Goal: Navigation & Orientation: Find specific page/section

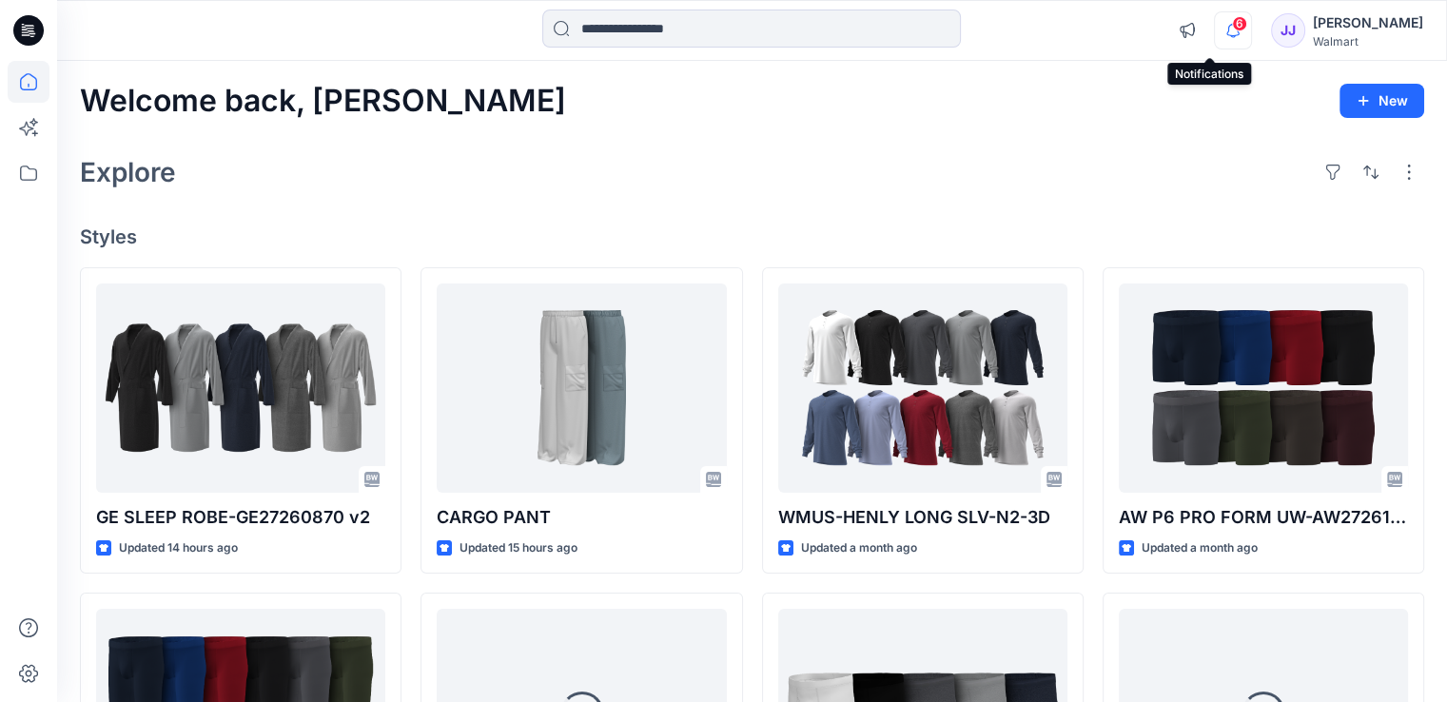
click at [1227, 31] on icon "button" at bounding box center [1233, 30] width 13 height 12
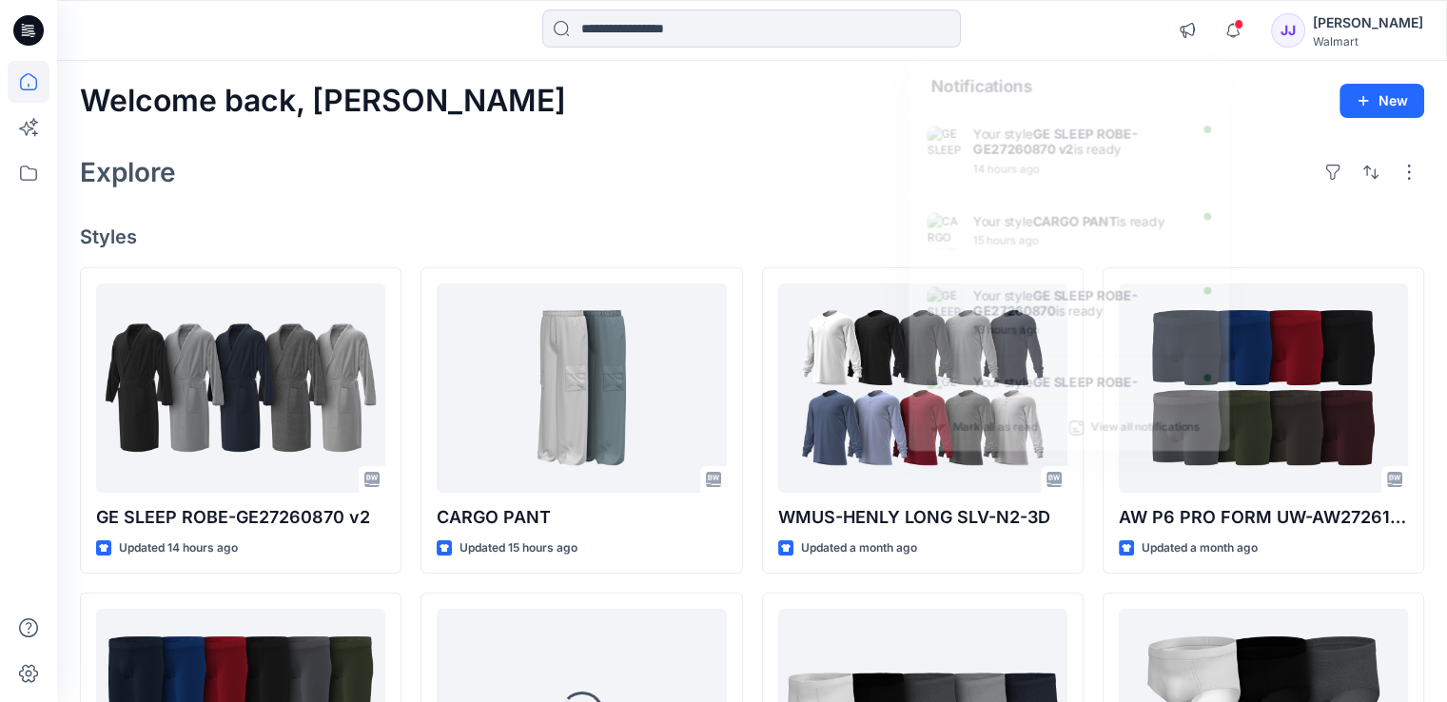
click at [756, 122] on div "Welcome back, [PERSON_NAME] New Explore Styles GE SLEEP ROBE-GE27260870 v2 Upda…" at bounding box center [752, 689] width 1390 height 1256
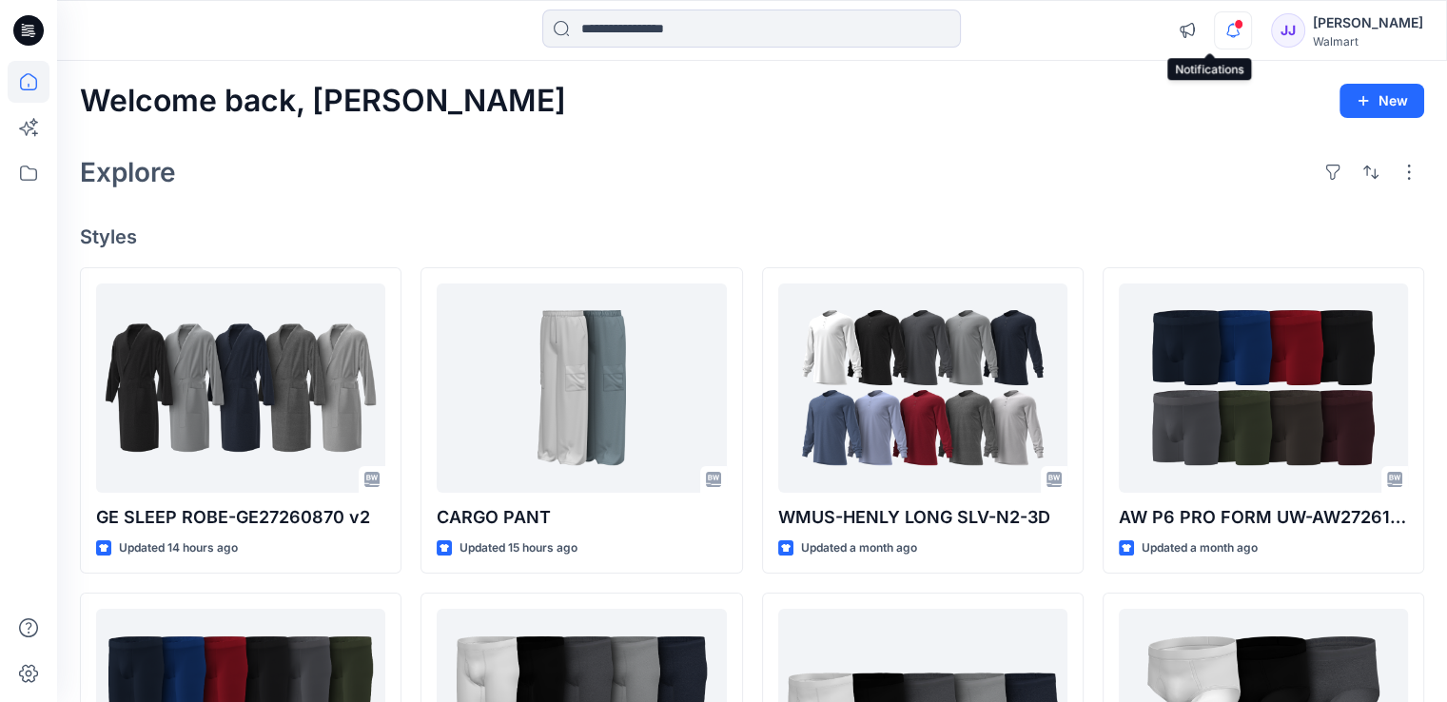
click at [1215, 29] on icon "button" at bounding box center [1233, 30] width 36 height 38
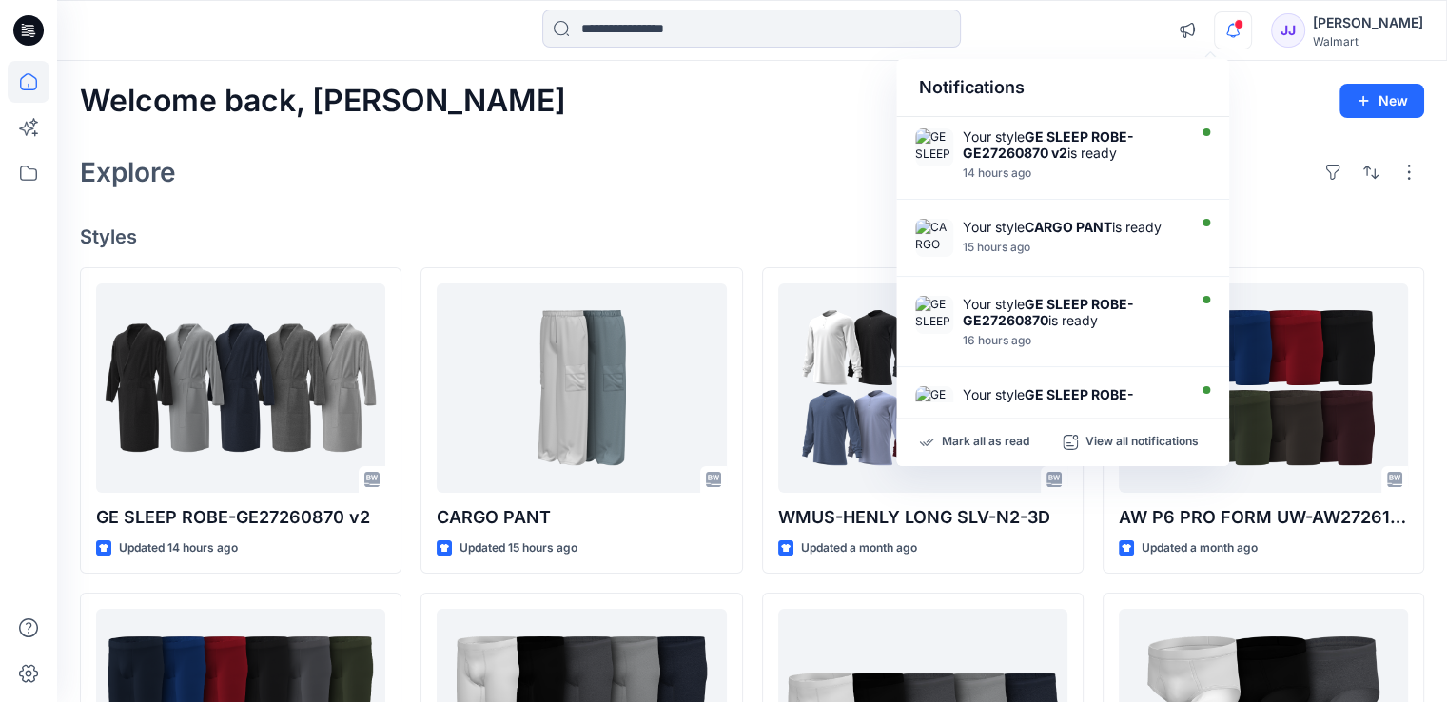
click at [704, 85] on div "Welcome back, [PERSON_NAME] New" at bounding box center [752, 101] width 1345 height 35
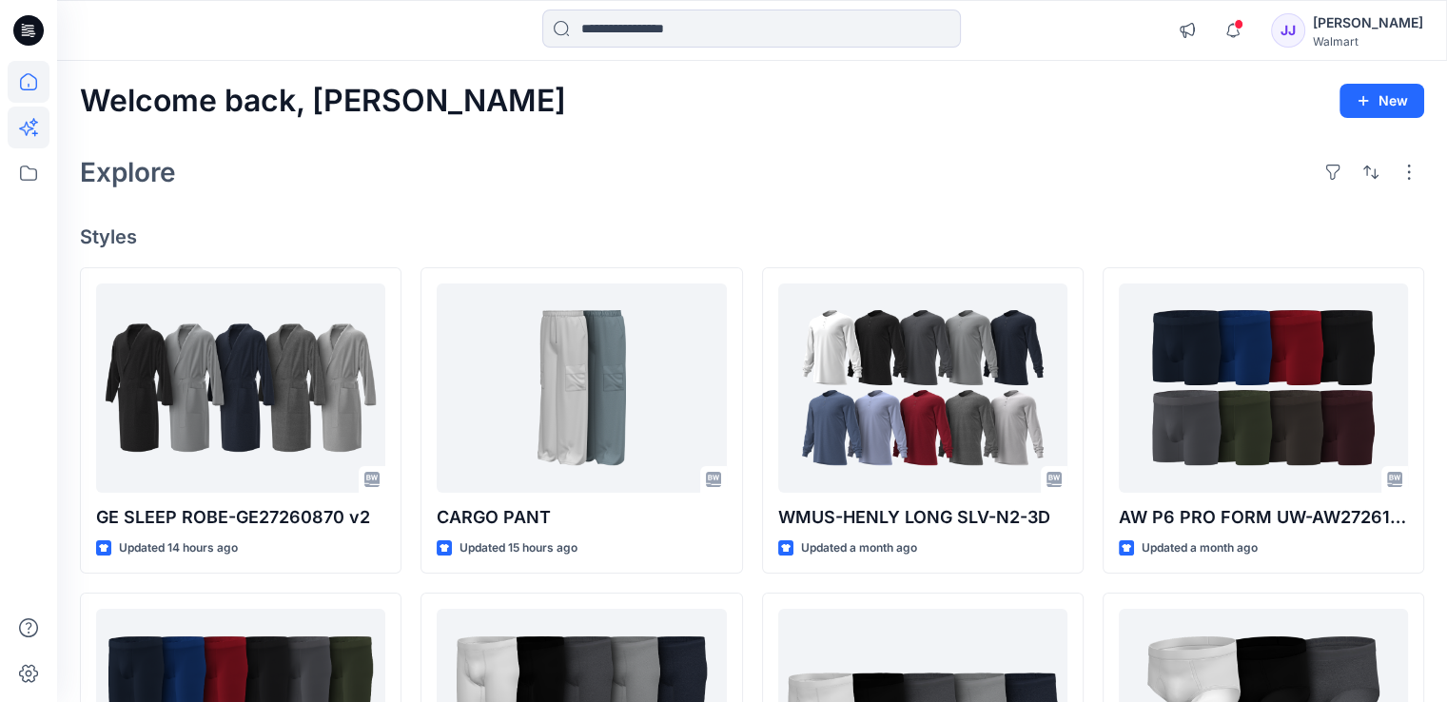
click at [42, 142] on icon at bounding box center [29, 128] width 42 height 42
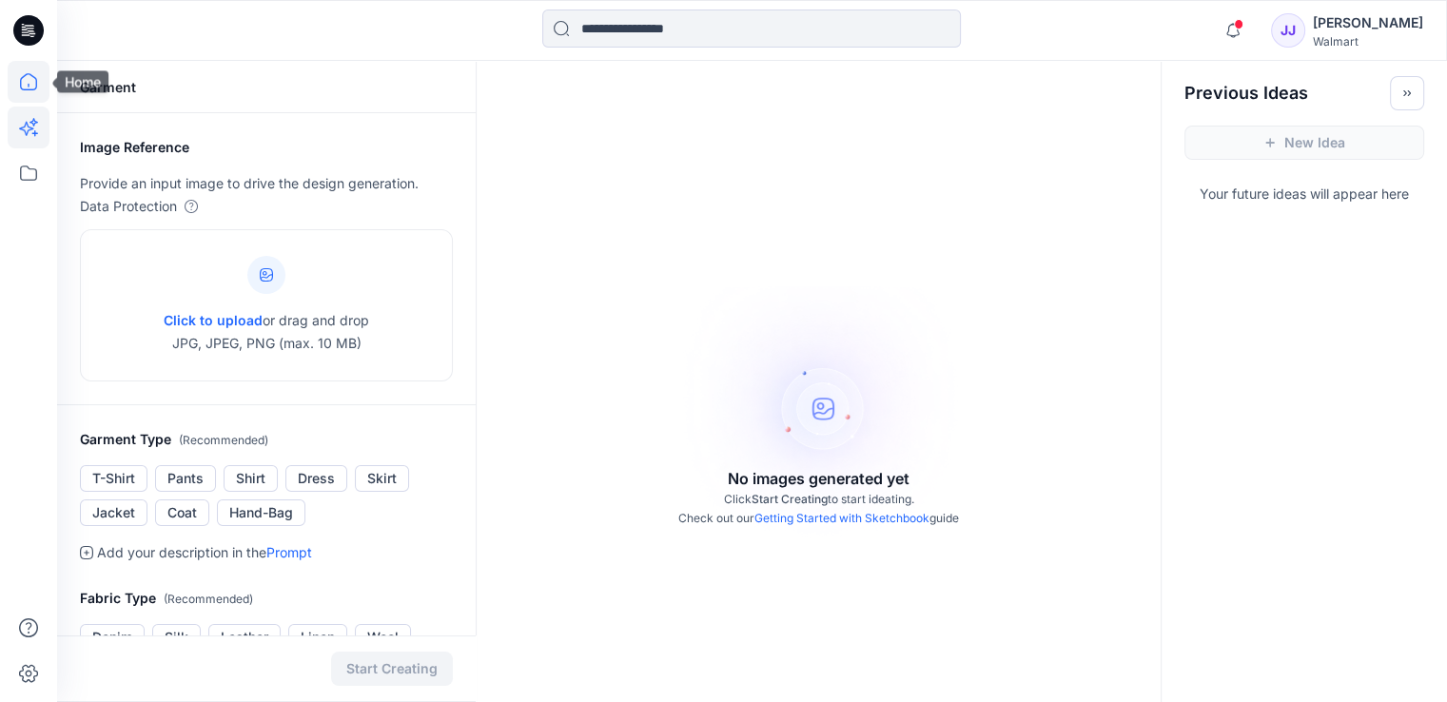
click at [43, 91] on icon at bounding box center [29, 82] width 42 height 42
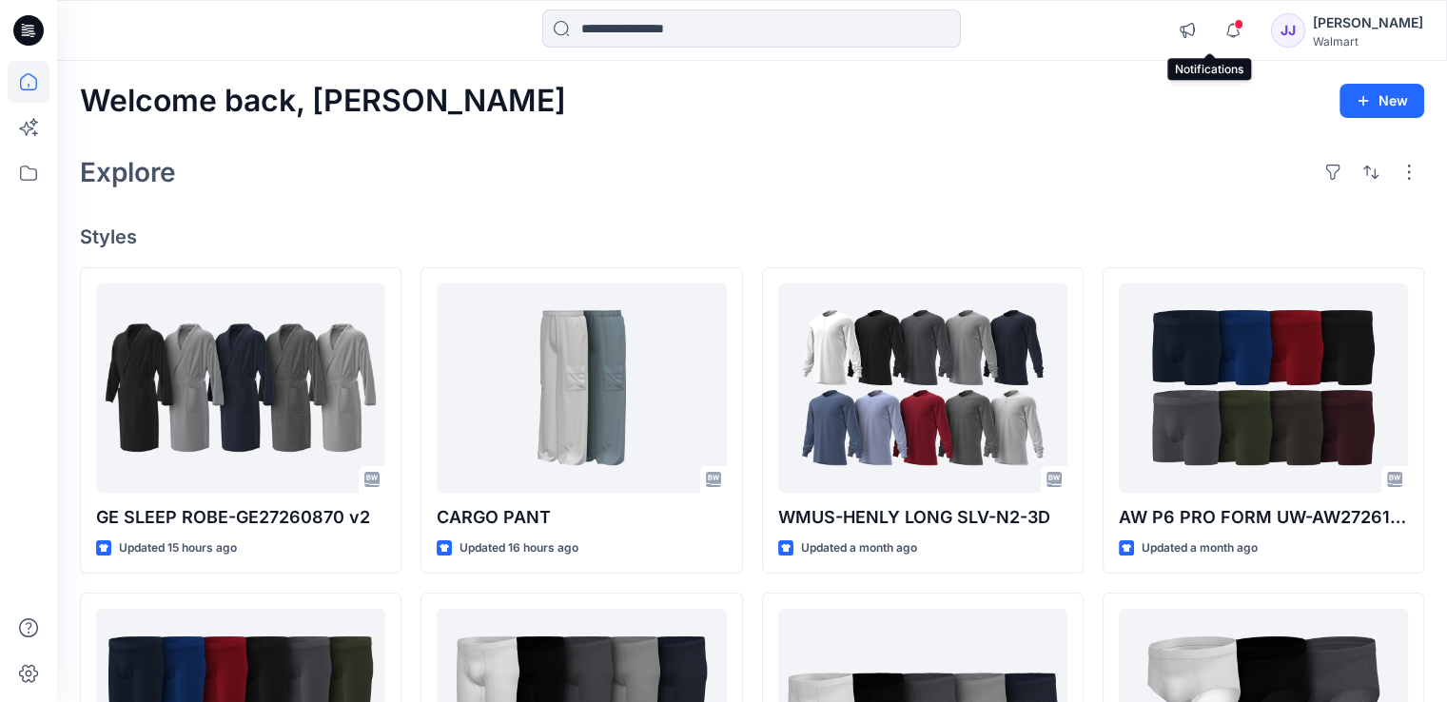
click at [1234, 29] on span at bounding box center [1239, 24] width 10 height 10
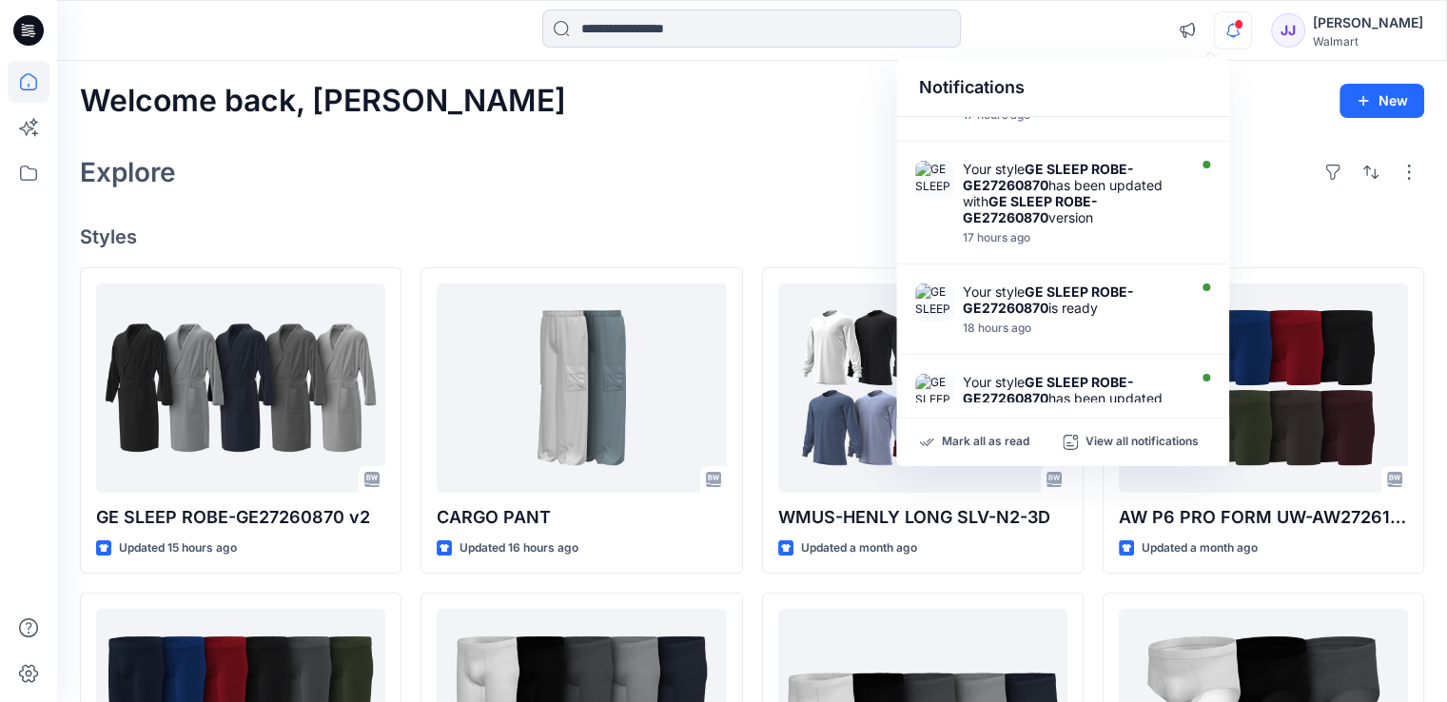
scroll to position [285, 0]
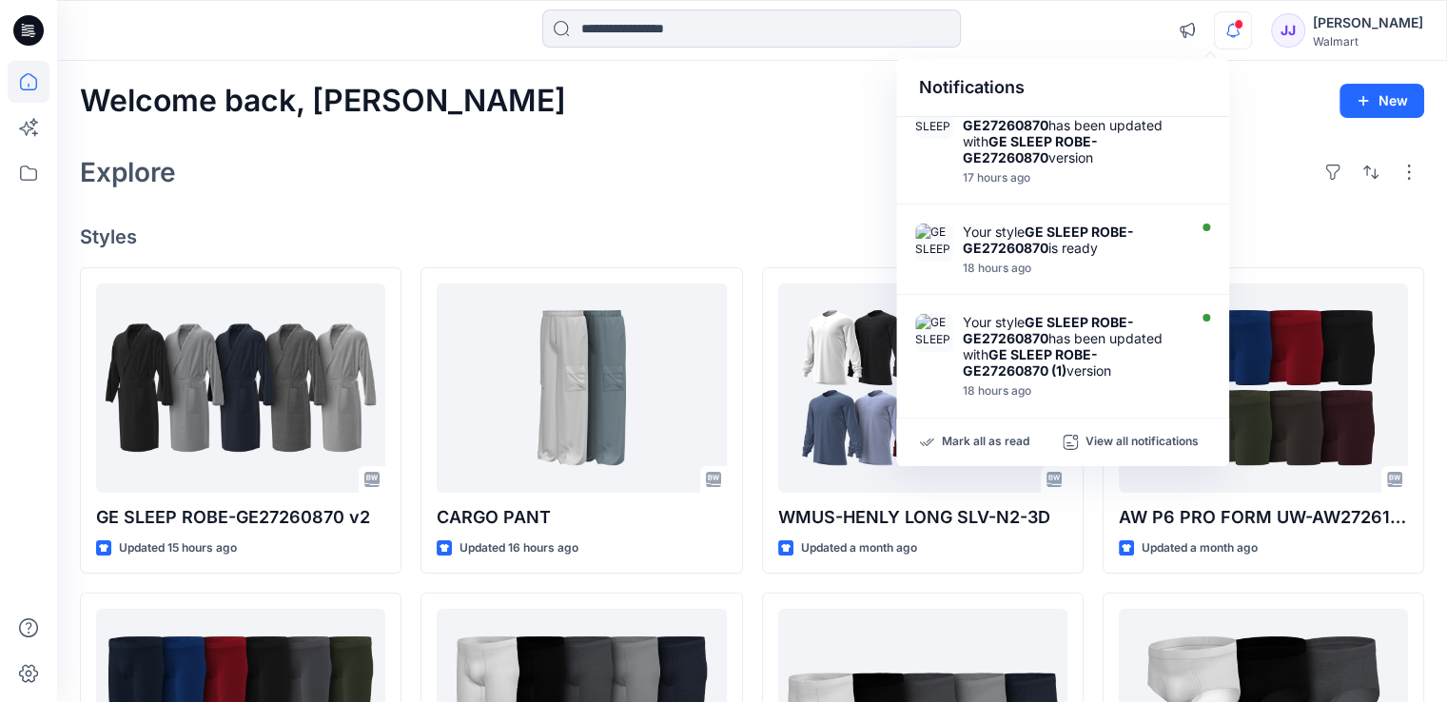
click at [697, 180] on div "Explore" at bounding box center [752, 172] width 1345 height 46
